Goal: Task Accomplishment & Management: Complete application form

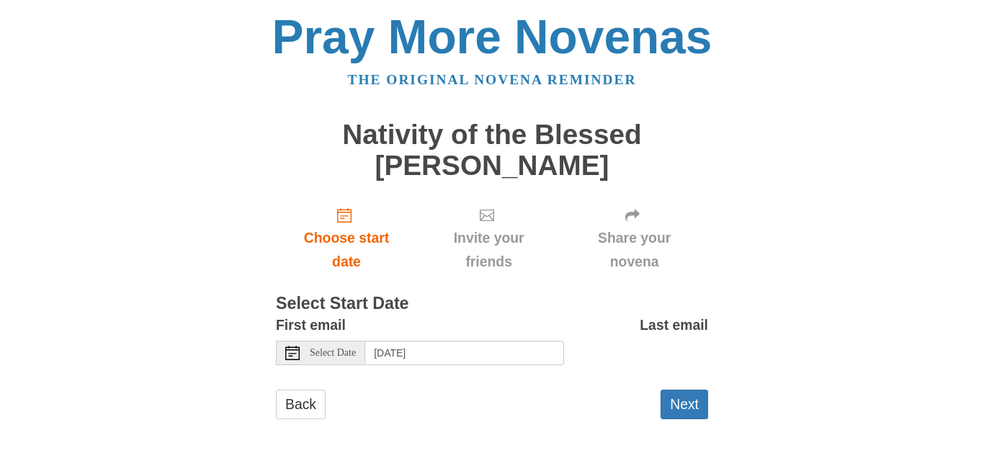
click at [333, 354] on span "Select Date" at bounding box center [333, 353] width 46 height 10
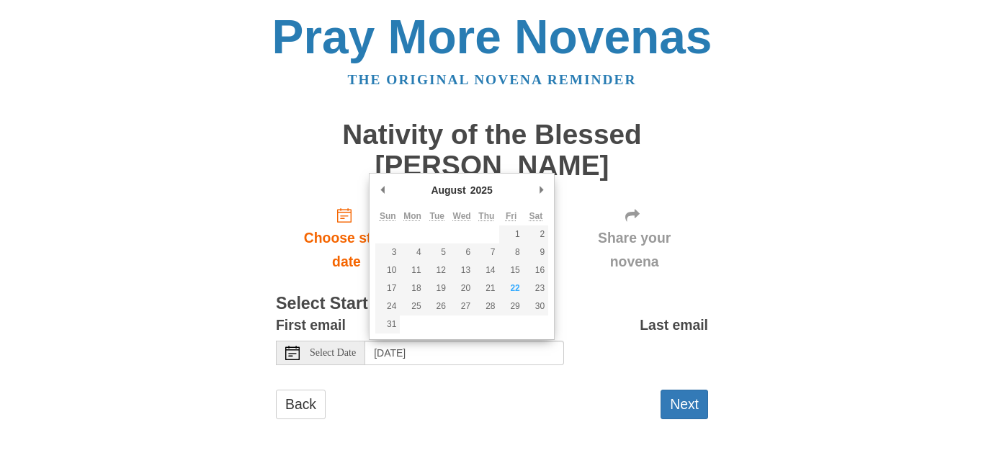
click at [540, 398] on div "Back Next" at bounding box center [492, 411] width 432 height 43
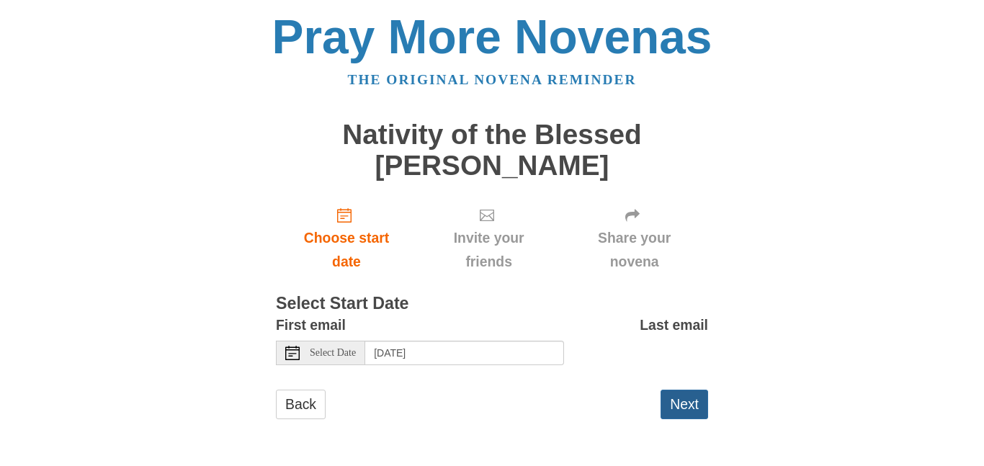
click at [679, 402] on button "Next" at bounding box center [685, 405] width 48 height 30
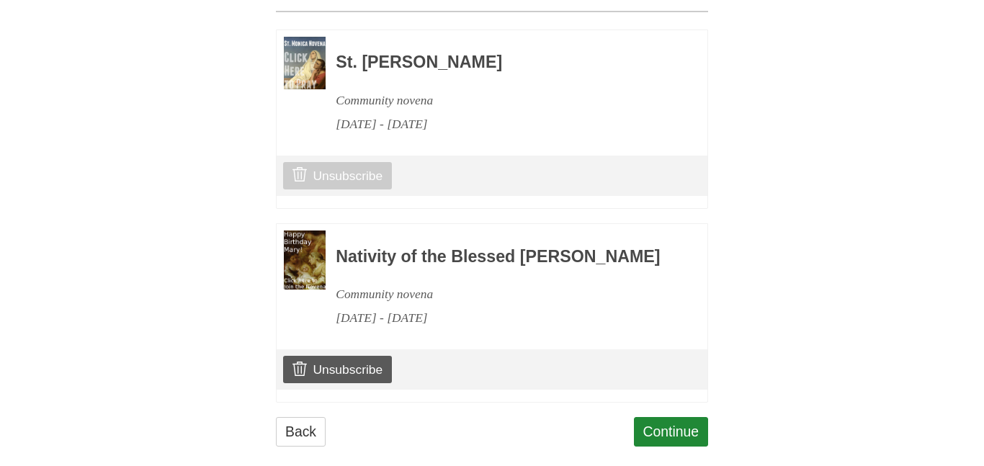
scroll to position [651, 0]
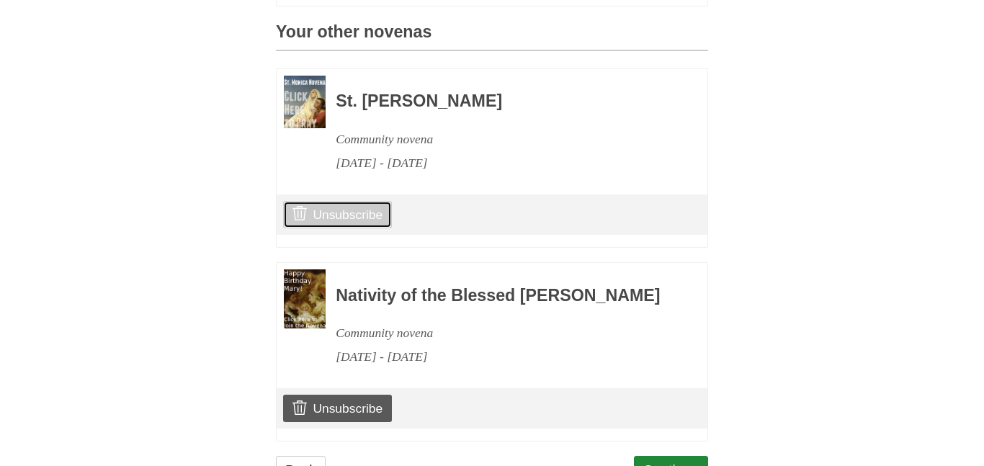
click at [345, 228] on link "Unsubscribe" at bounding box center [337, 214] width 109 height 27
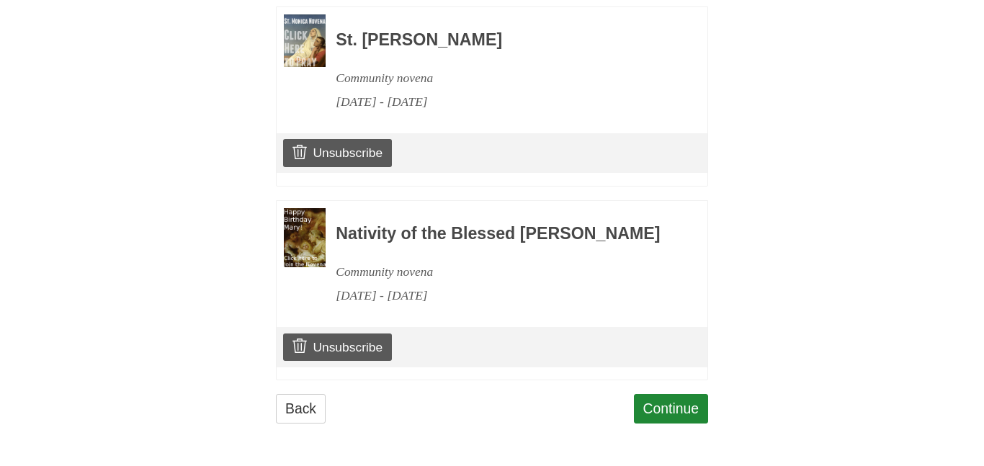
scroll to position [818, 0]
click at [664, 408] on link "Continue" at bounding box center [671, 409] width 75 height 30
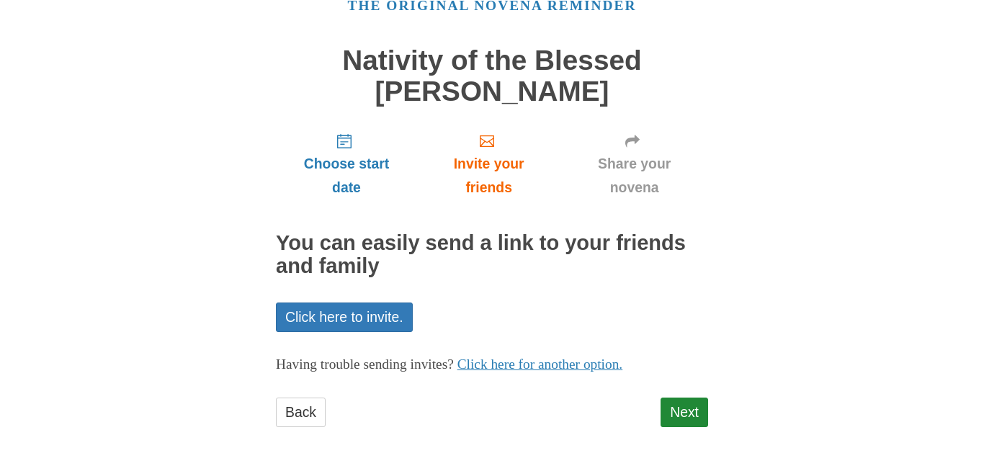
scroll to position [78, 0]
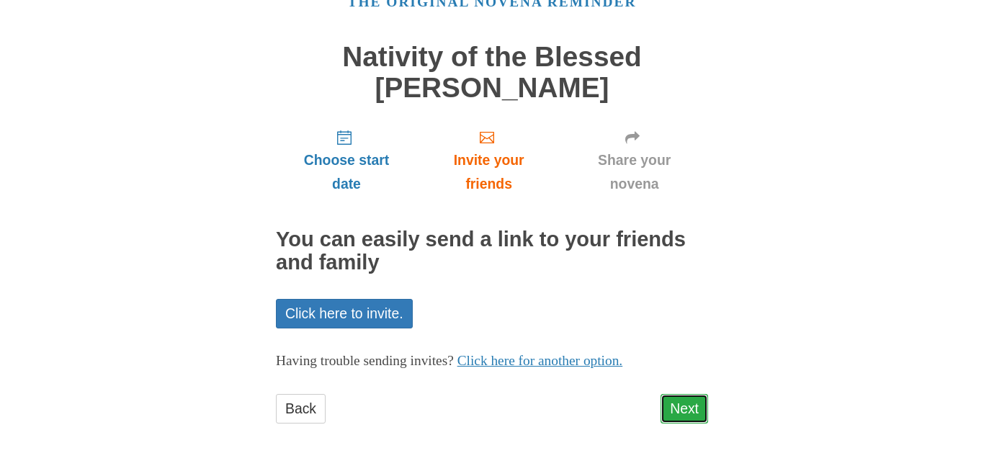
click at [692, 411] on link "Next" at bounding box center [685, 409] width 48 height 30
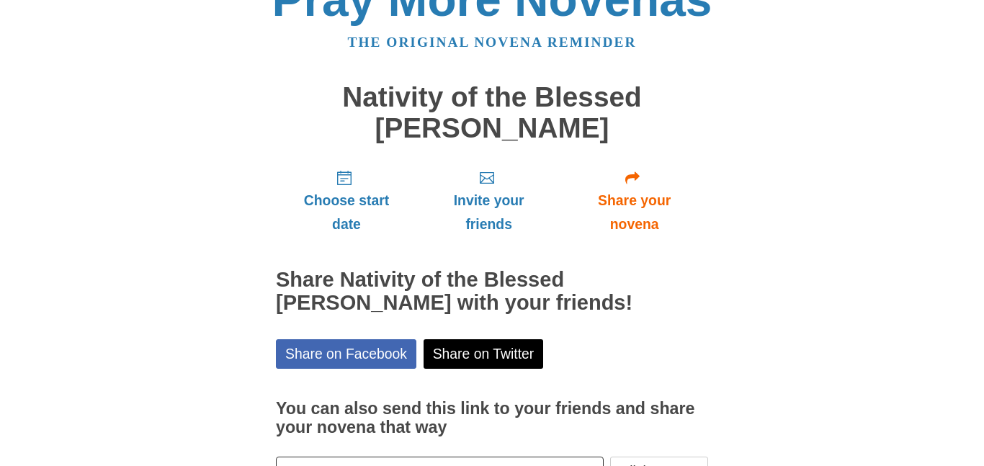
scroll to position [143, 0]
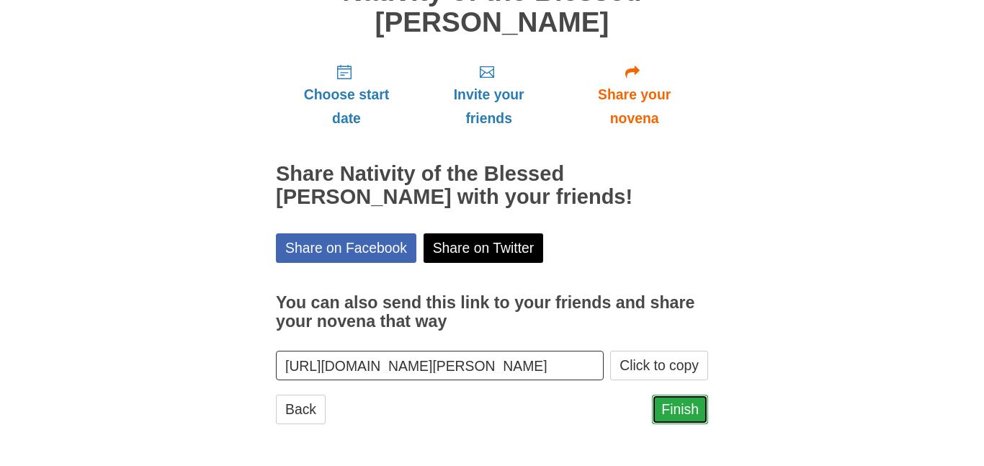
click at [679, 411] on link "Finish" at bounding box center [680, 410] width 56 height 30
